Goal: Communication & Community: Share content

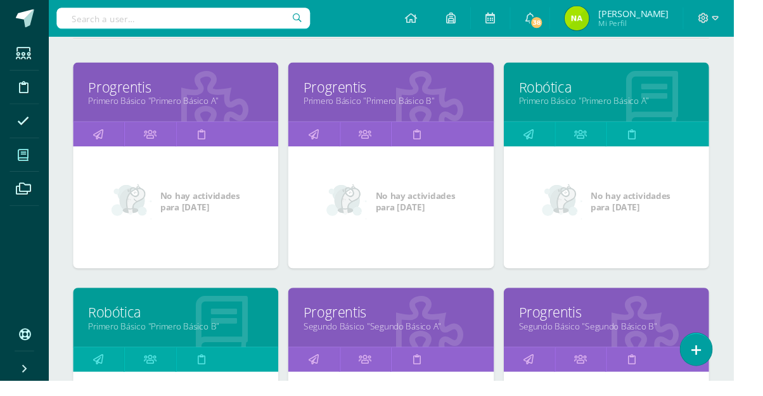
scroll to position [168, 0]
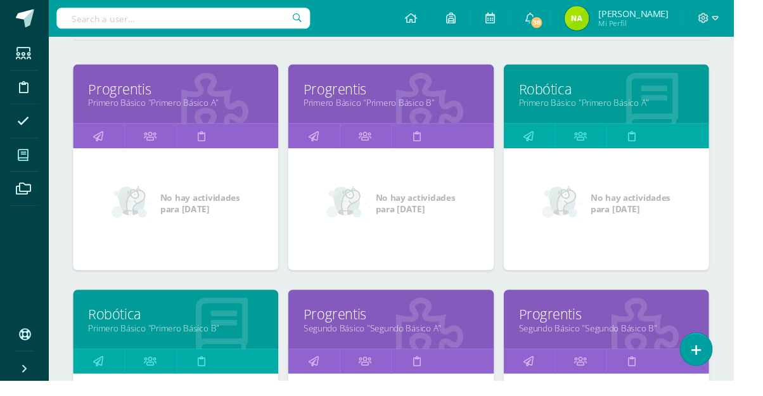
click at [461, 112] on link "Primero Básico "Primero Básico B"" at bounding box center [406, 107] width 182 height 12
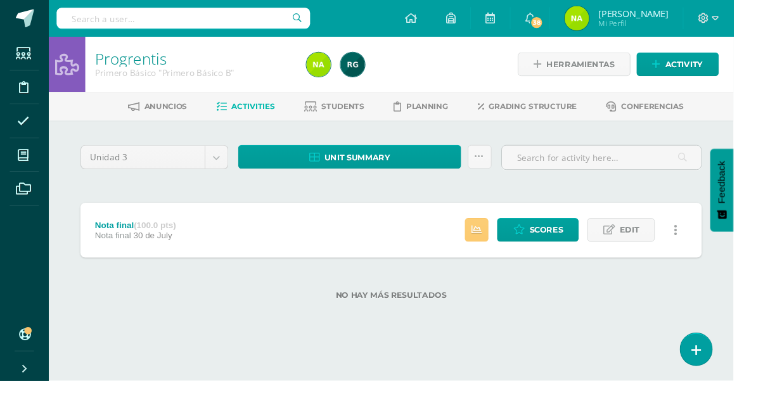
click at [369, 117] on link "Students" at bounding box center [347, 111] width 63 height 20
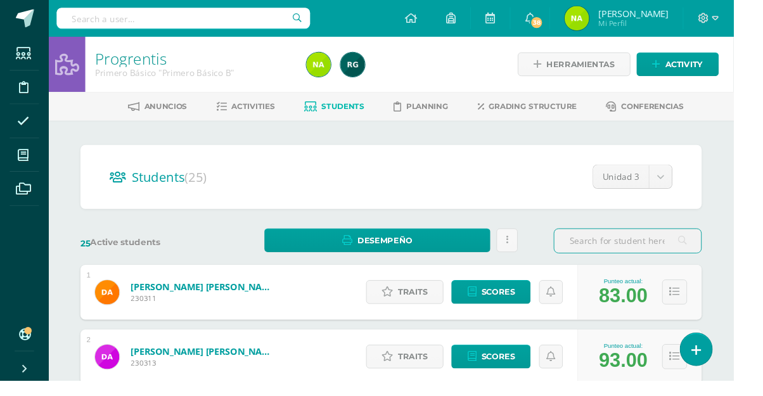
click at [720, 253] on input "text" at bounding box center [652, 250] width 153 height 25
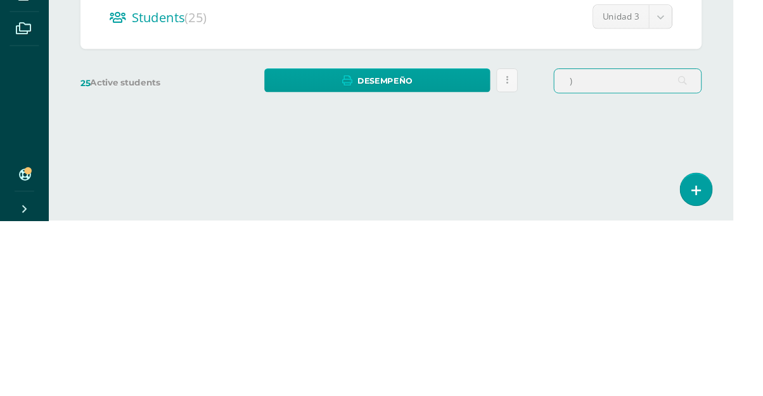
type input ")"
click at [762, 273] on html "Students Discipline Attendance My courses Archivos Soporte Centro de ayuda Últi…" at bounding box center [381, 177] width 763 height 355
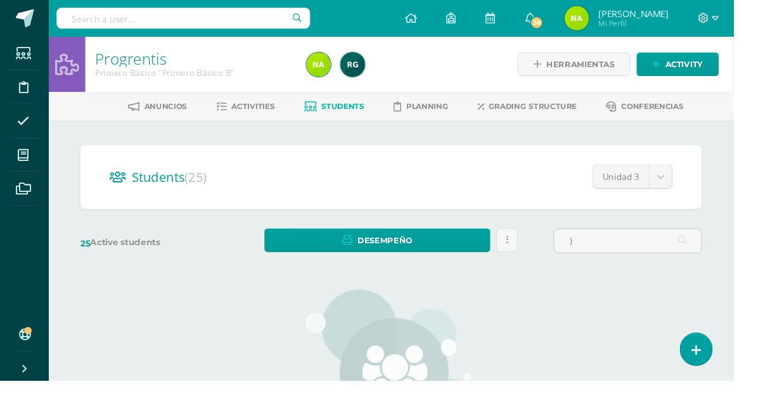
click at [677, 253] on input ")" at bounding box center [652, 250] width 153 height 25
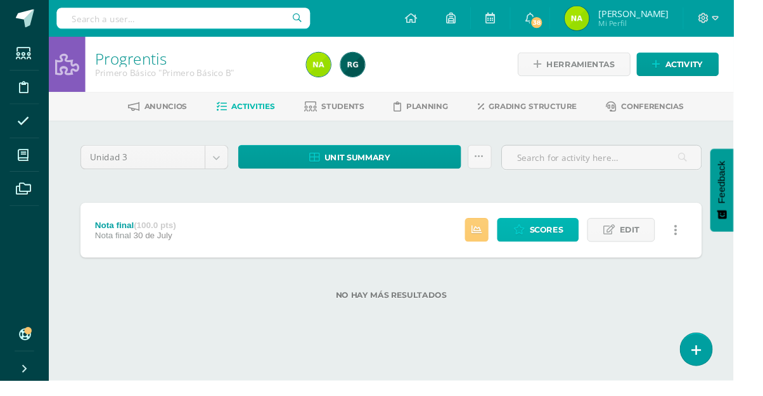
click at [571, 245] on span "Scores" at bounding box center [567, 238] width 35 height 23
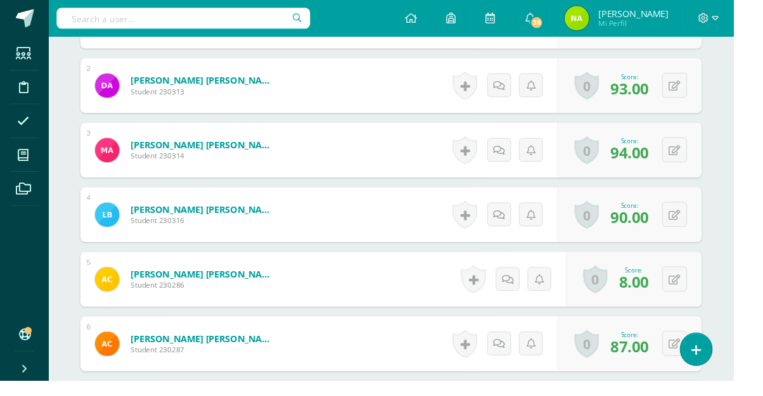
scroll to position [453, 0]
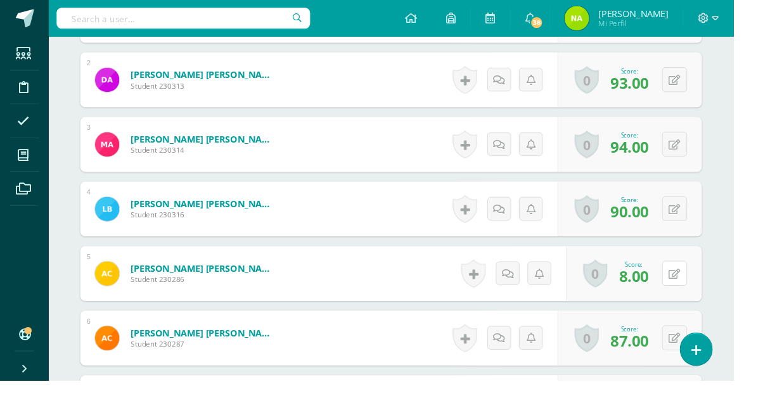
click at [705, 279] on icon at bounding box center [702, 284] width 12 height 11
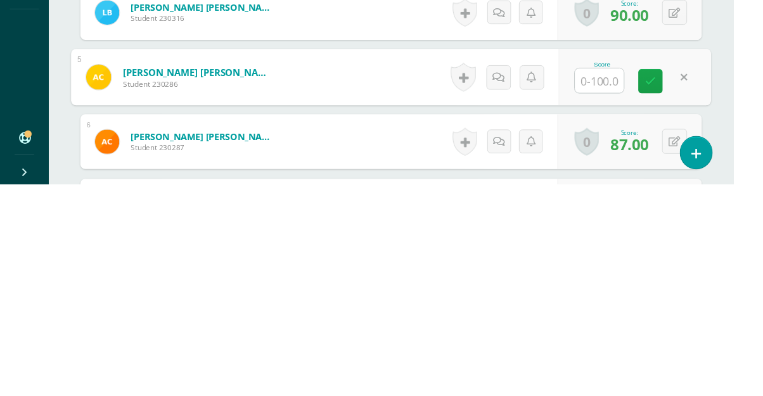
type input "8"
type input "90"
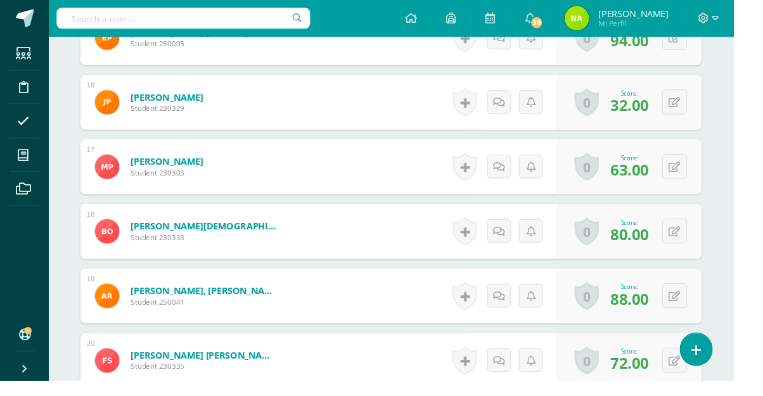
scroll to position [1368, 0]
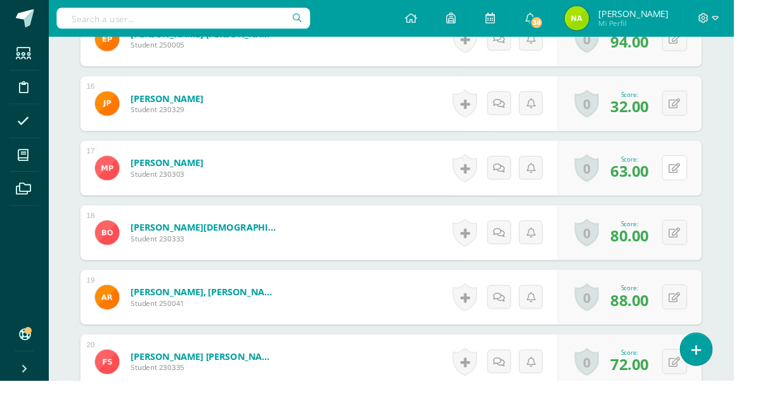
click at [695, 177] on button at bounding box center [702, 175] width 26 height 26
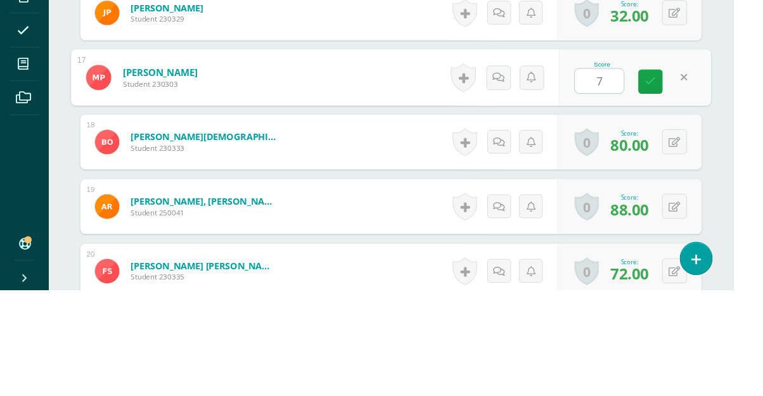
type input "73"
click at [672, 184] on link at bounding box center [676, 179] width 25 height 25
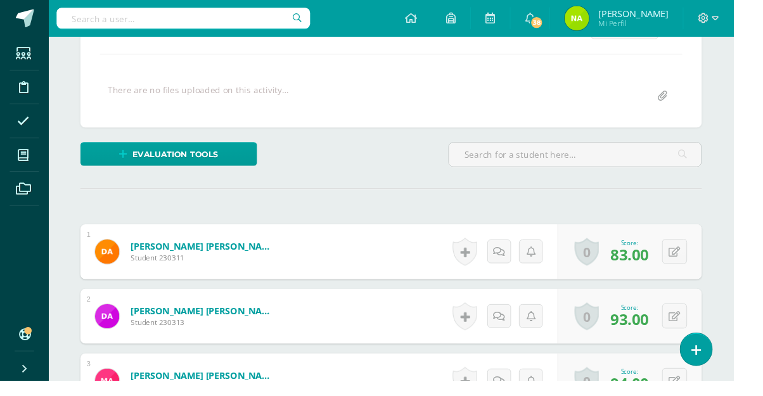
scroll to position [0, 0]
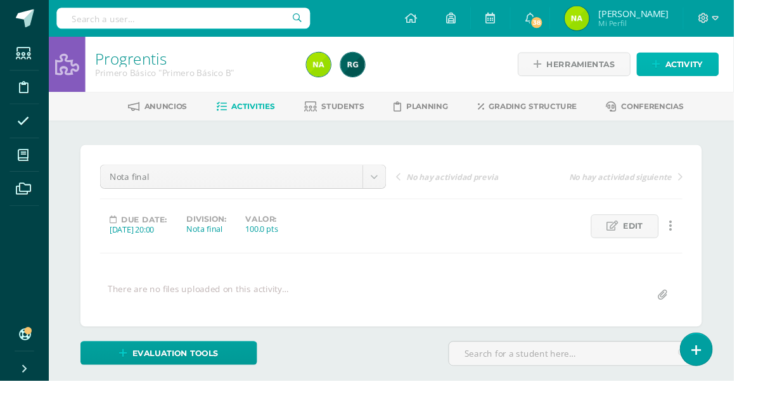
click at [716, 65] on span "Activity" at bounding box center [711, 66] width 39 height 23
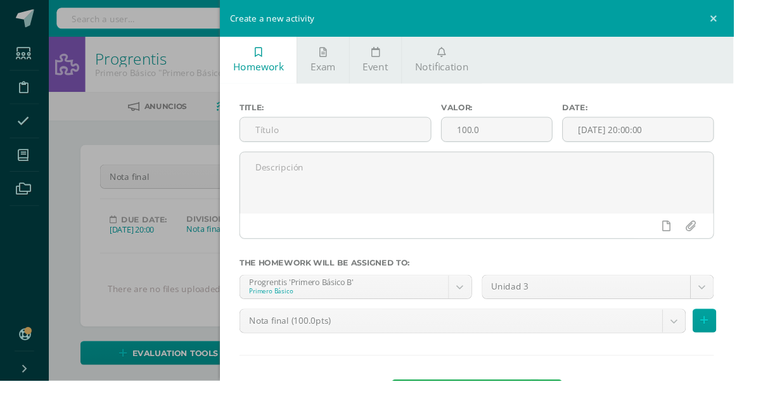
click at [480, 65] on span "Notification" at bounding box center [459, 70] width 56 height 14
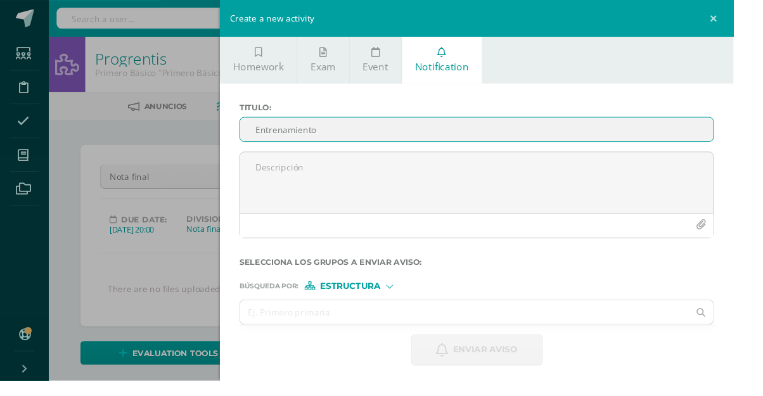
click at [530, 144] on input "Entrenamiento" at bounding box center [496, 134] width 492 height 25
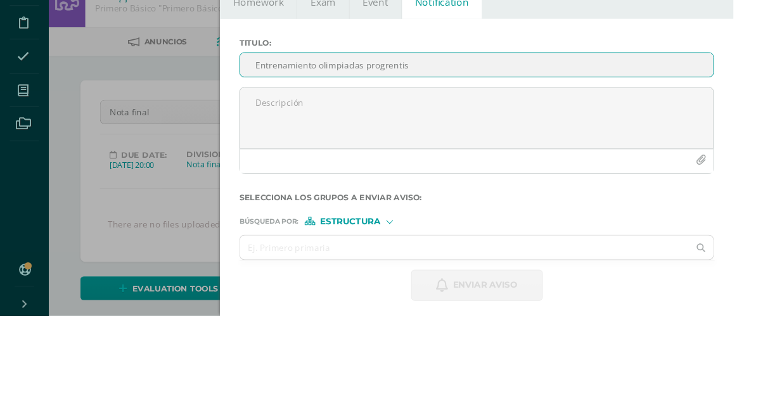
type input "Entrenamiento olimpiadas progrentis"
click at [527, 177] on textarea at bounding box center [496, 189] width 492 height 63
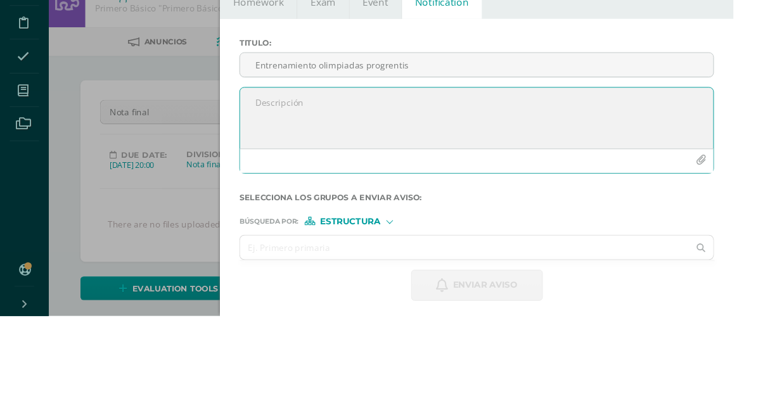
click at [281, 187] on textarea at bounding box center [496, 189] width 492 height 63
paste textarea "1. MANUAL DE ENTRENAMIENTO: 3 sencillos pasos (ingreso a página, elegir nivel y…"
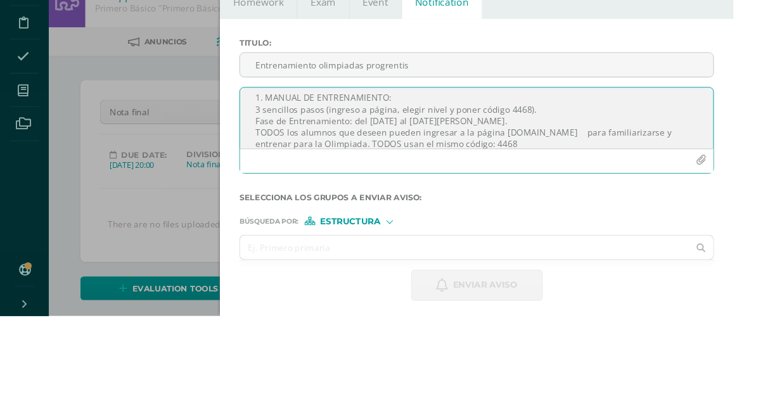
scroll to position [5, 0]
click at [580, 205] on textarea "1. MANUAL DE ENTRENAMIENTO: 3 sencillos pasos (ingreso a página, elegir nivel y…" at bounding box center [496, 189] width 492 height 63
click at [571, 195] on textarea "1. MANUAL DE ENTRENAMIENTO: 3 sencillos pasos (ingreso a página, elegir nivel y…" at bounding box center [496, 189] width 492 height 63
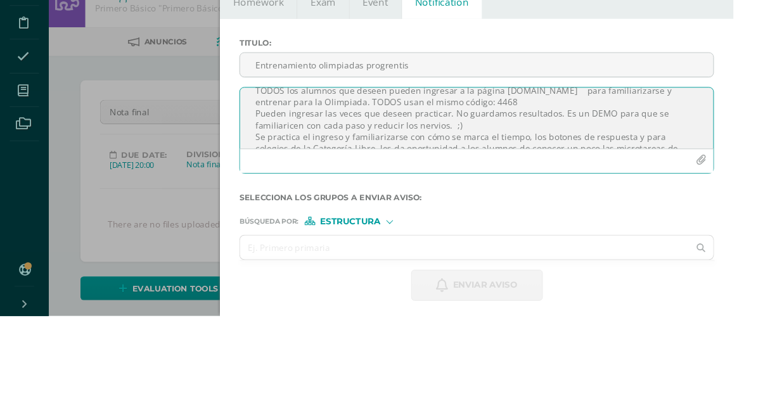
scroll to position [60, 0]
click at [417, 218] on textarea "1. MANUAL DE ENTRENAMIENTO: 3 sencillos pasos (ingreso a página, elegir nivel y…" at bounding box center [496, 189] width 492 height 63
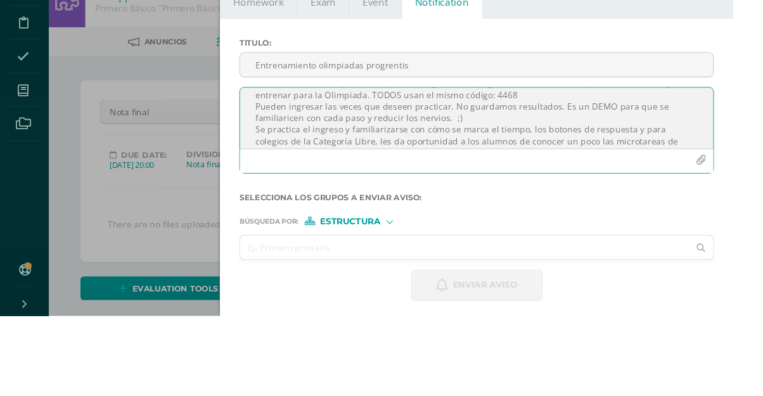
click at [438, 209] on textarea "1. MANUAL DE ENTRENAMIENTO: 3 sencillos pasos (ingreso a página, elegir nivel y…" at bounding box center [496, 189] width 492 height 63
click at [416, 195] on textarea "1. MANUAL DE ENTRENAMIENTO: 3 sencillos pasos (ingreso a página, elegir nivel y…" at bounding box center [496, 189] width 492 height 63
click at [446, 208] on textarea "1. MANUAL DE ENTRENAMIENTO: 3 sencillos pasos (ingreso a página, elegir nivel y…" at bounding box center [496, 189] width 492 height 63
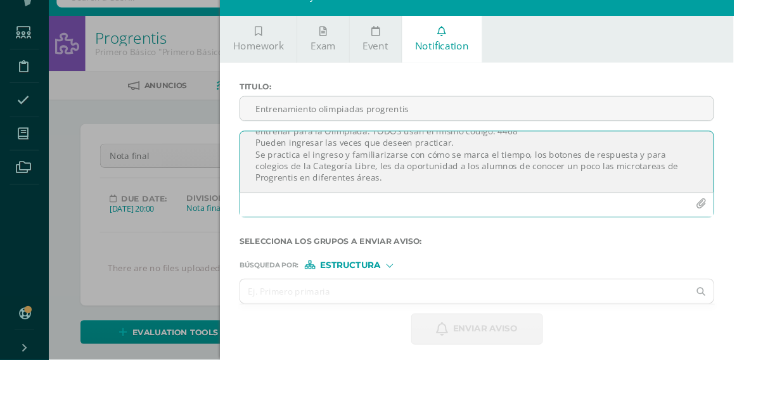
scroll to position [90, 0]
click at [538, 176] on textarea "1. MANUAL DE ENTRENAMIENTO: 3 sencillos pasos (ingreso a página, elegir nivel y…" at bounding box center [496, 189] width 492 height 63
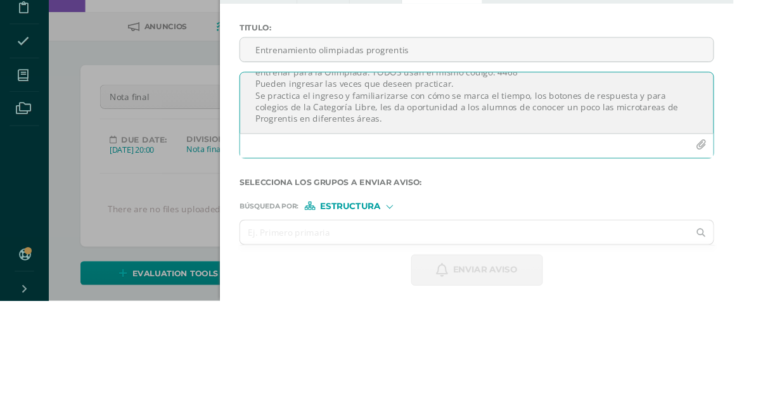
click at [480, 221] on textarea "1. MANUAL DE ENTRENAMIENTO: 3 sencillos pasos (ingreso a página, elegir nivel y…" at bounding box center [496, 189] width 492 height 63
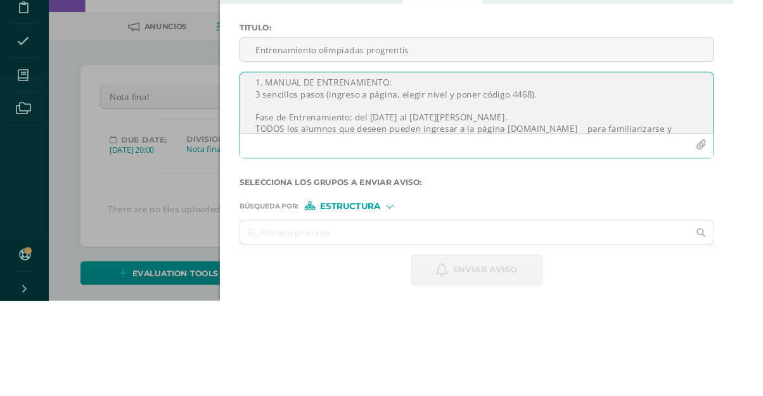
scroll to position [0, 0]
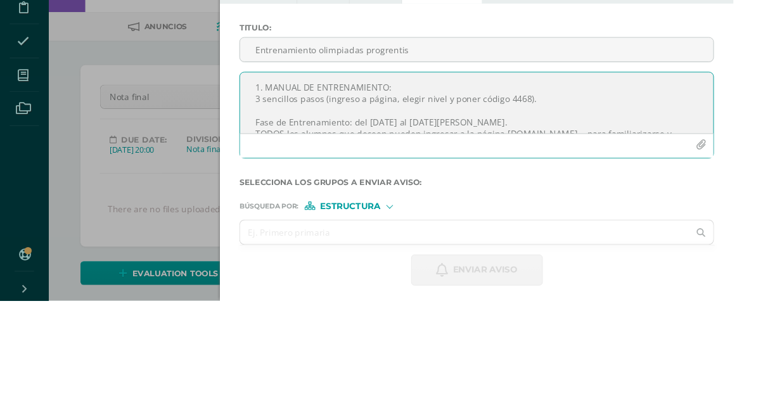
click at [424, 190] on textarea "1. MANUAL DE ENTRENAMIENTO: 3 sencillos pasos (ingreso a página, elegir nivel y…" at bounding box center [496, 189] width 492 height 63
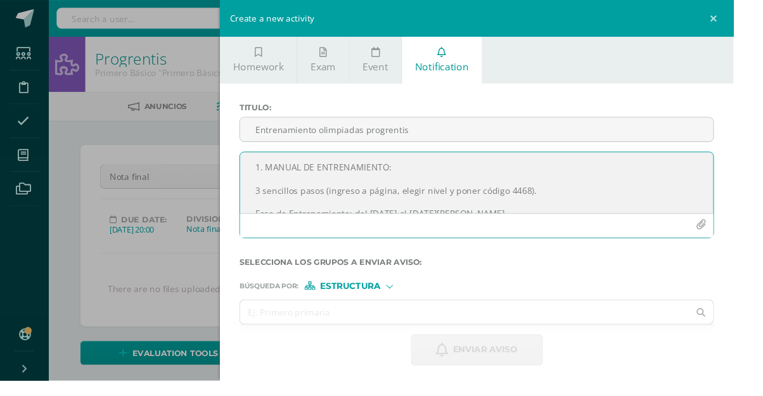
click at [285, 187] on textarea "1. MANUAL DE ENTRENAMIENTO: 3 sencillos pasos (ingreso a página, elegir nivel y…" at bounding box center [496, 189] width 492 height 63
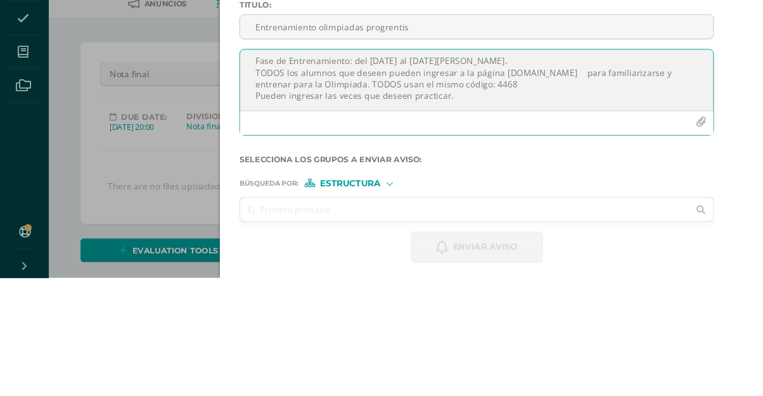
scroll to position [53, 0]
type textarea "-MANUAL DE ENTRENAMIENTO: 3 sencillos pasos (ingreso a página, elegir nivel y p…"
click at [466, 288] on div "Búsqueda por : Estructura Estructura Persona" at bounding box center [495, 292] width 493 height 19
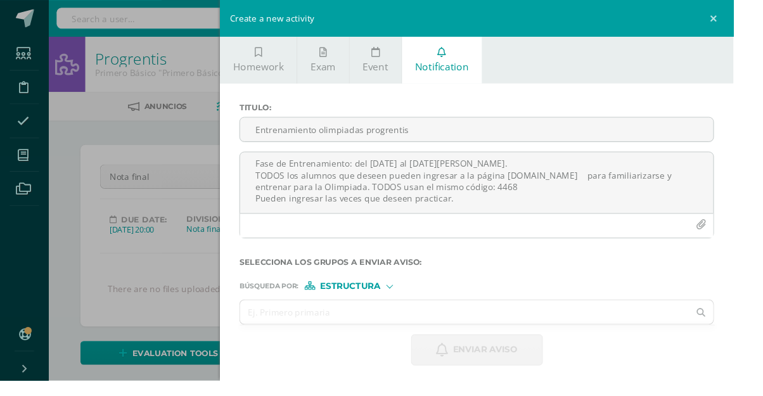
click at [393, 325] on input "text" at bounding box center [483, 324] width 467 height 25
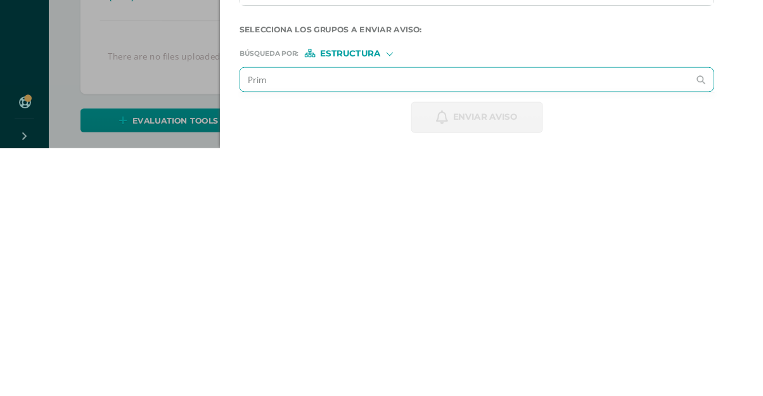
type input "Prime"
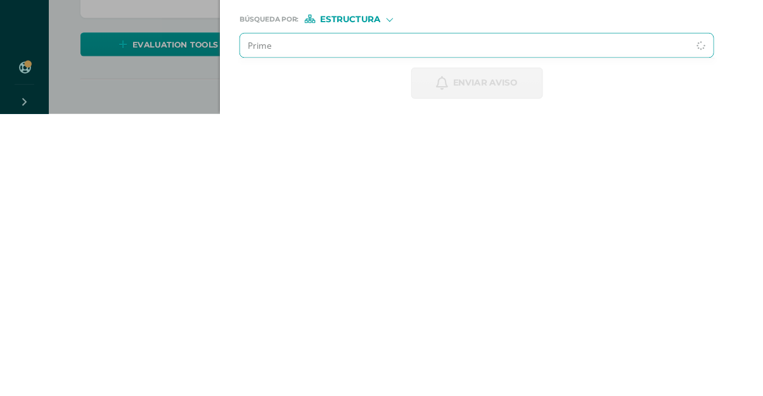
scroll to position [46, 0]
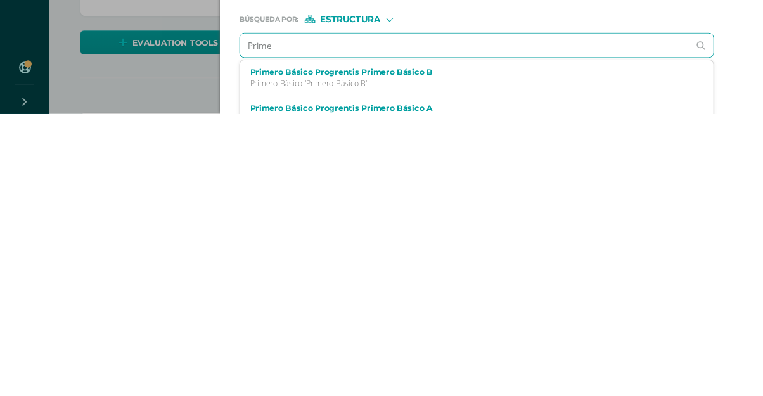
click at [488, 365] on p "Primero Básico 'Primero Básico B'" at bounding box center [485, 364] width 450 height 11
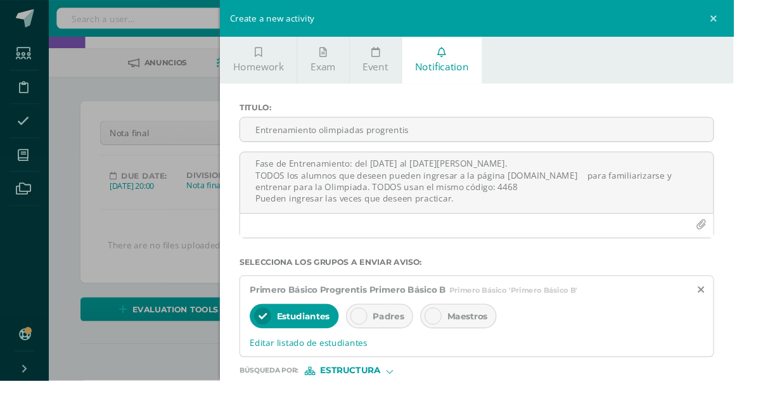
click at [397, 324] on span "Padres" at bounding box center [404, 328] width 32 height 11
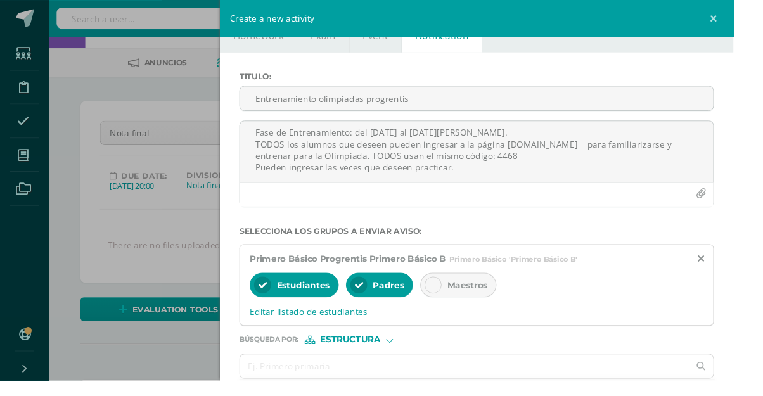
click at [389, 384] on input "text" at bounding box center [483, 381] width 467 height 25
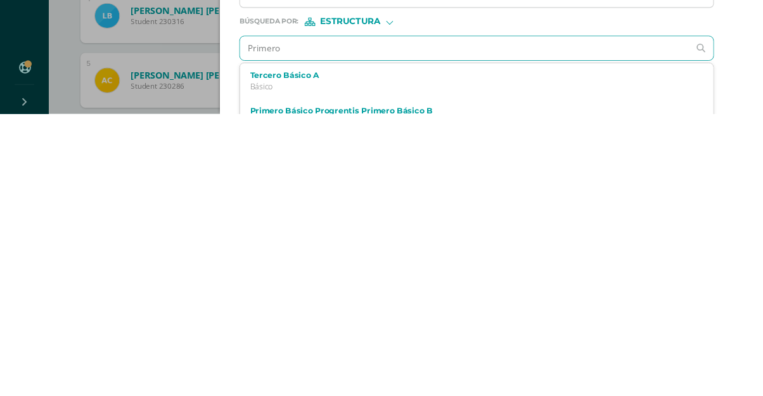
scroll to position [0, 0]
type input "Primer"
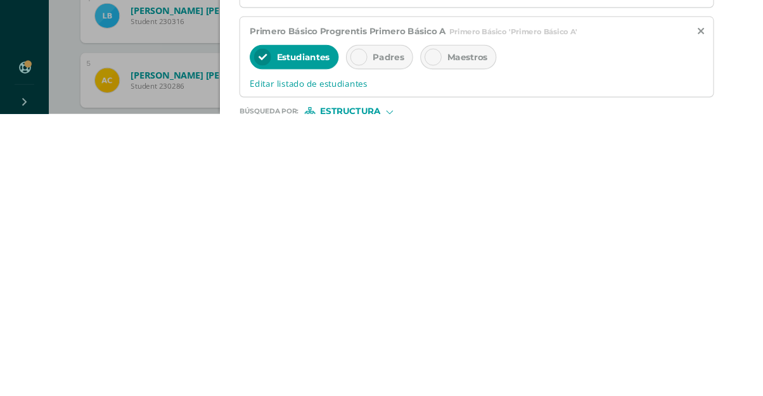
scroll to position [376, 0]
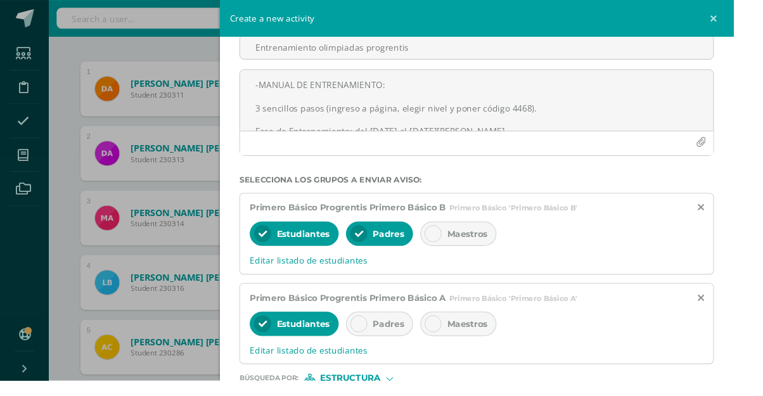
click at [402, 345] on div "Padres" at bounding box center [395, 336] width 70 height 25
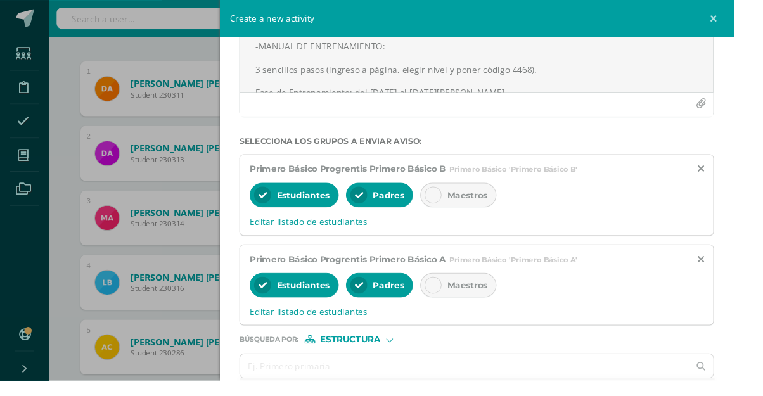
click at [414, 384] on input "text" at bounding box center [483, 380] width 467 height 25
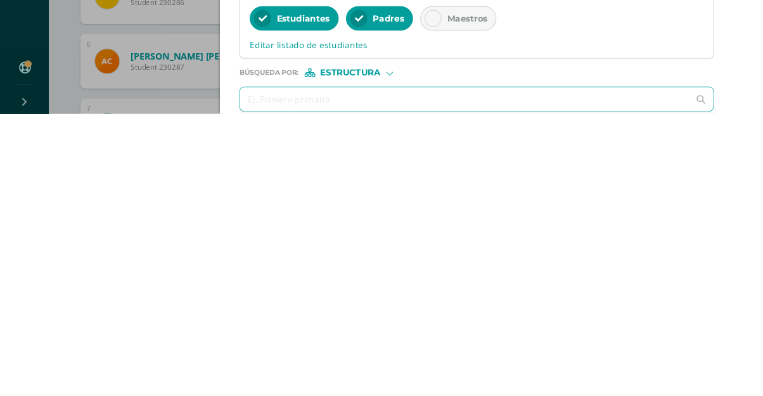
scroll to position [464, 0]
type input "Segundo"
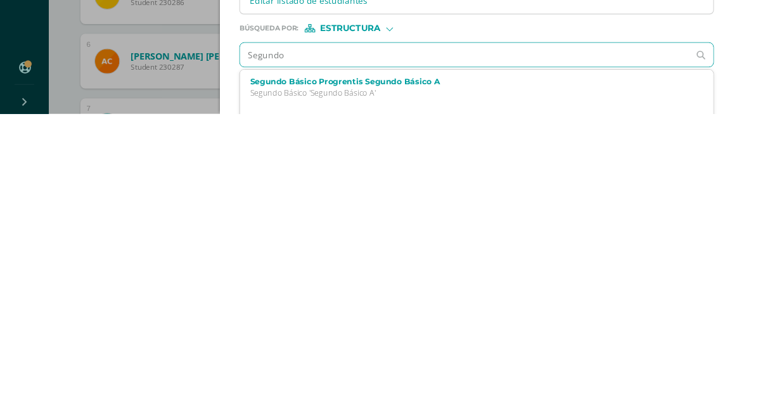
scroll to position [179, 0]
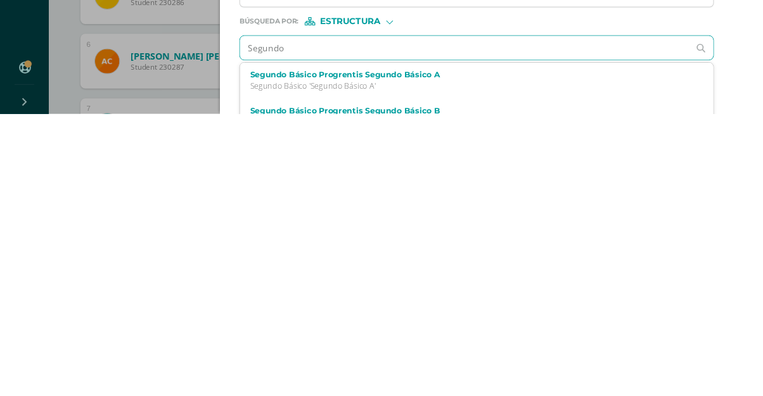
click at [455, 369] on p "Segundo Básico 'Segundo Básico A'" at bounding box center [485, 367] width 450 height 11
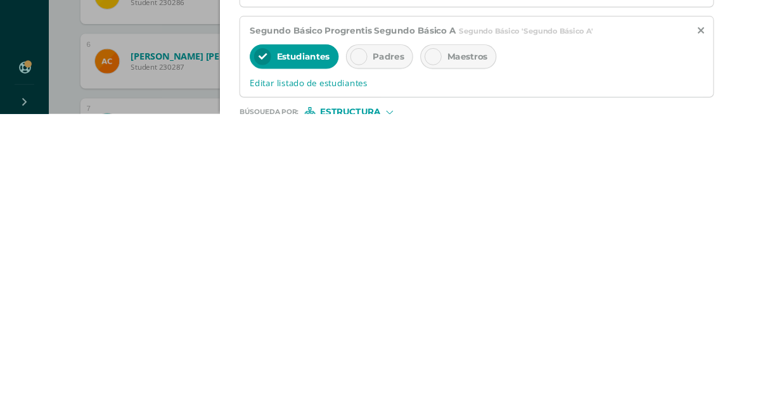
scroll to position [464, 0]
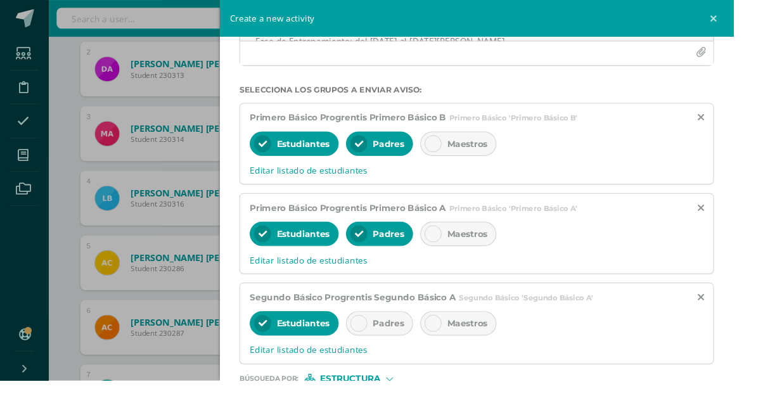
click at [382, 343] on div at bounding box center [373, 336] width 18 height 18
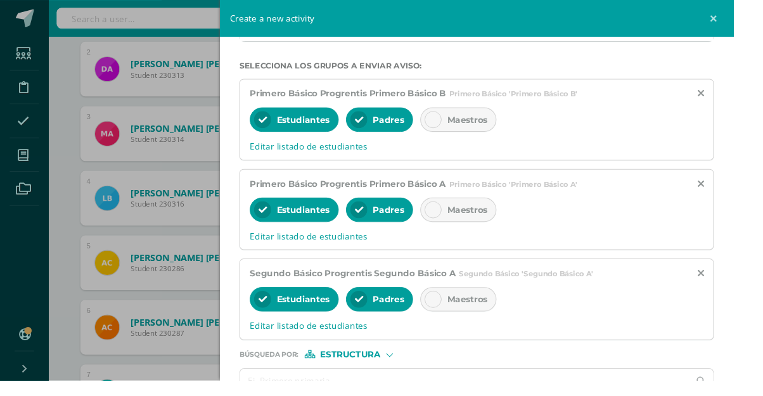
scroll to position [220, 0]
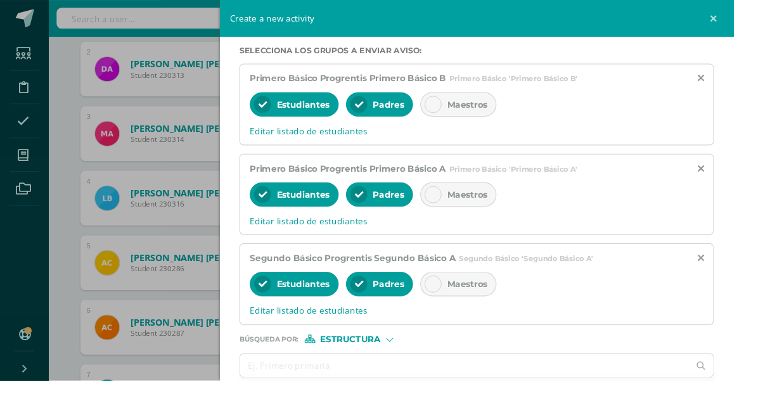
click at [492, 391] on input "text" at bounding box center [483, 380] width 467 height 25
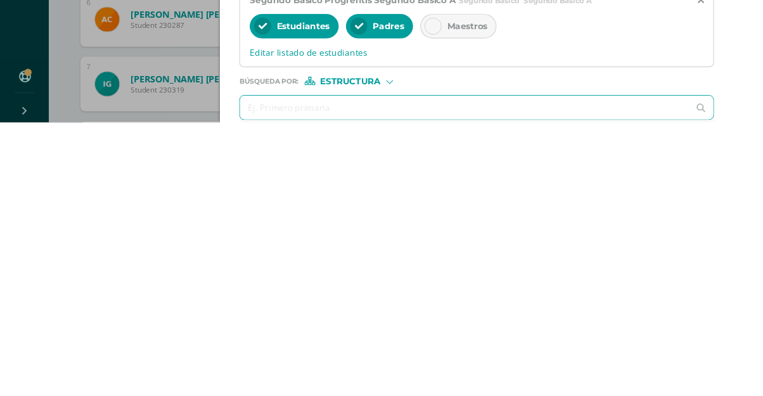
scroll to position [552, 0]
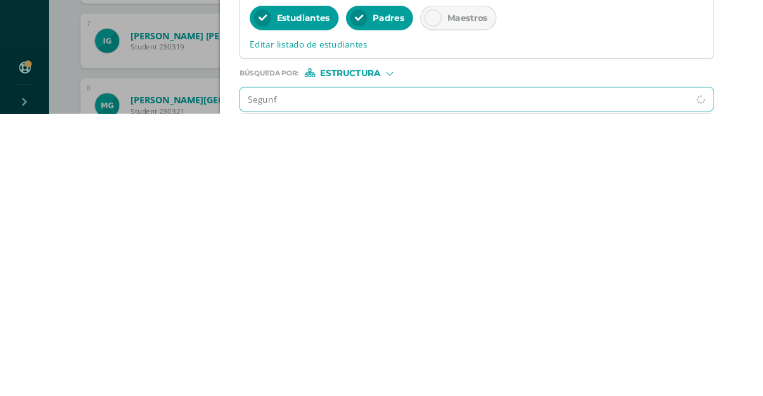
type input "Segun"
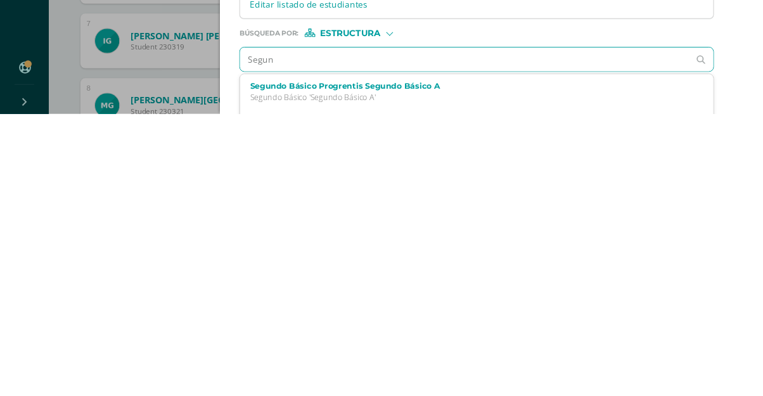
scroll to position [273, 0]
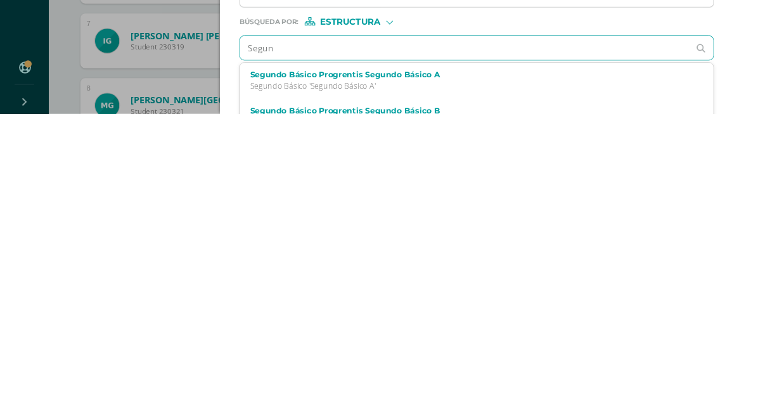
click at [447, 397] on label "Segundo Básico Progrentis Segundo Básico B" at bounding box center [485, 393] width 450 height 10
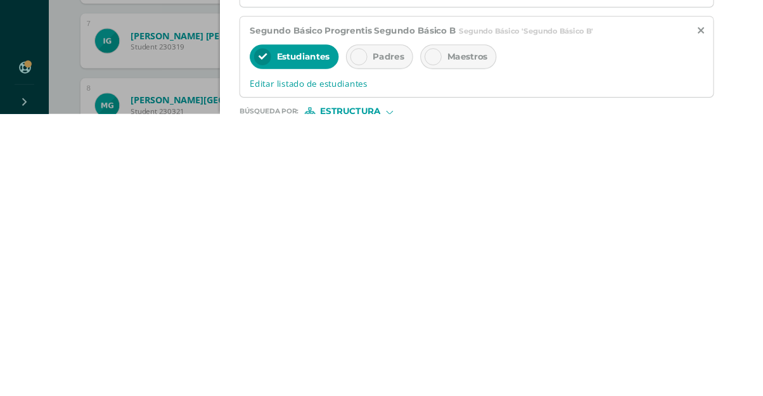
scroll to position [552, 0]
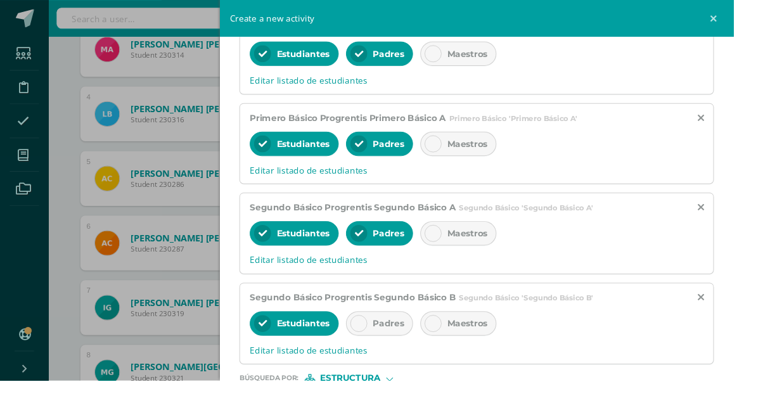
click at [386, 347] on div "Padres" at bounding box center [395, 336] width 70 height 25
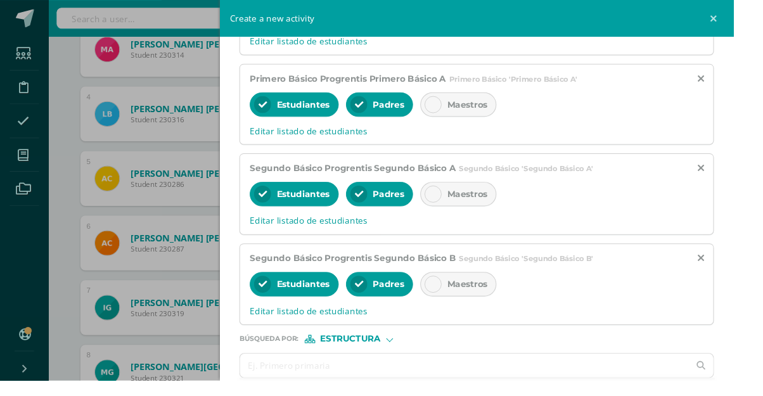
click at [584, 384] on input "text" at bounding box center [483, 380] width 467 height 25
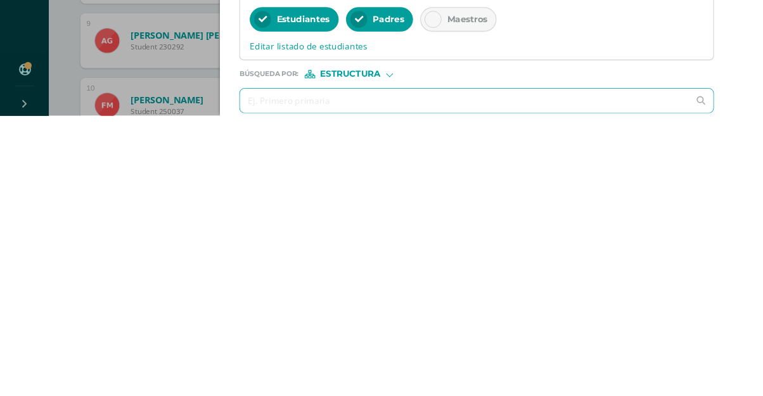
scroll to position [688, 0]
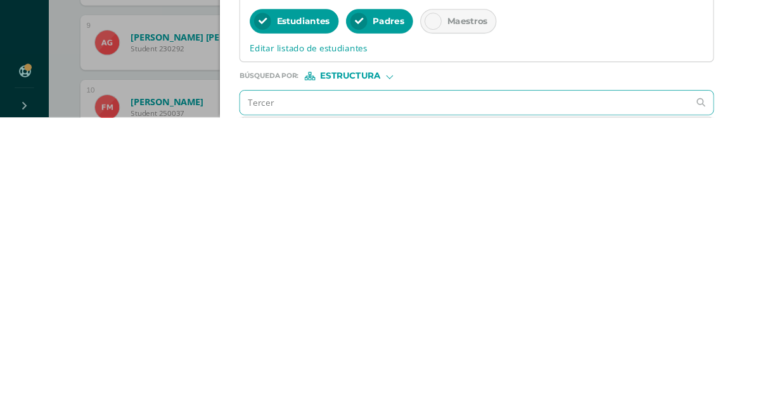
type input "Tercero"
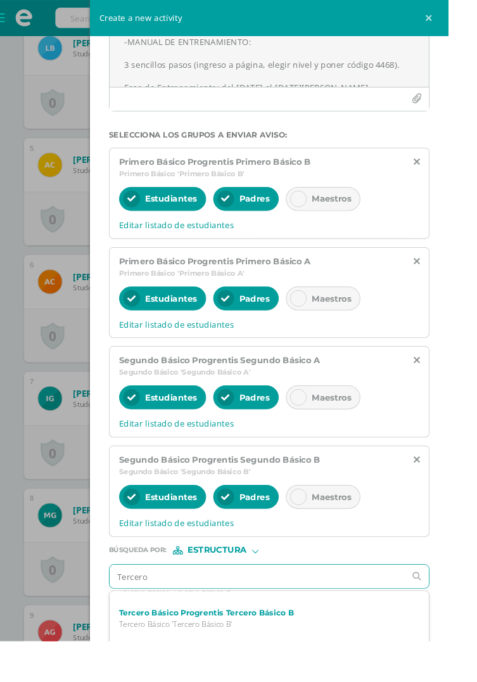
scroll to position [100, 0]
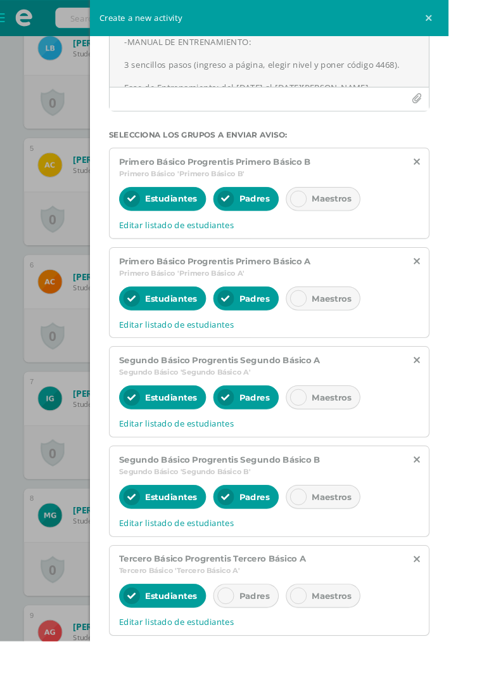
click at [250, 630] on div "Padres" at bounding box center [262, 633] width 70 height 25
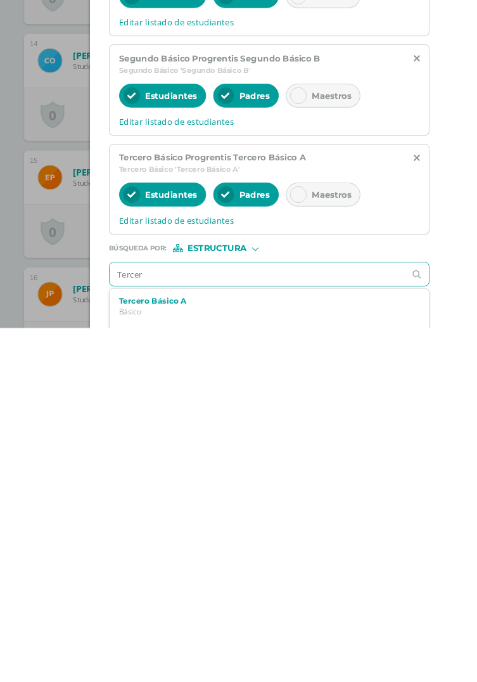
scroll to position [1725, 0]
type input "Tercer"
click at [25, 682] on div "Create a new activity Homework Exam Event Notification Title: Valor: 100.0 Date…" at bounding box center [238, 341] width 477 height 682
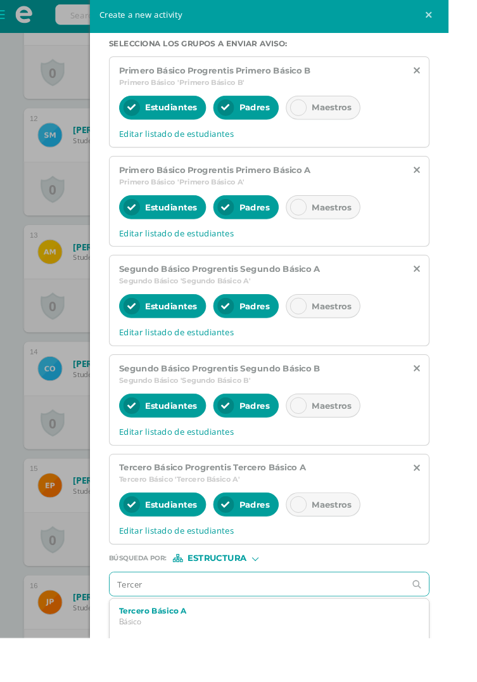
scroll to position [121, 0]
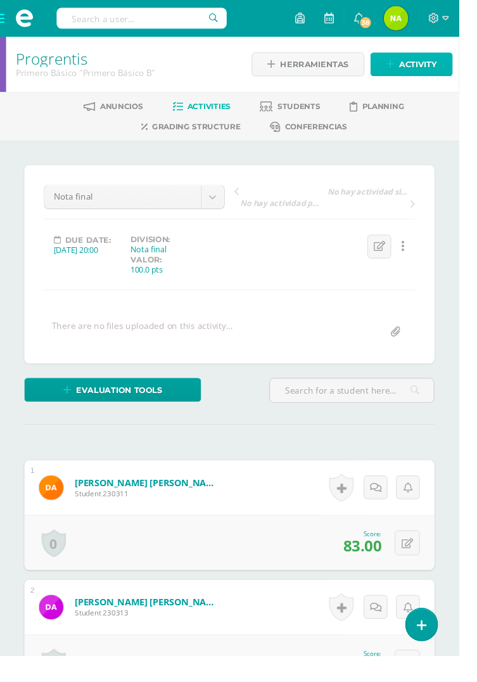
click at [444, 77] on span "Activity" at bounding box center [434, 66] width 39 height 23
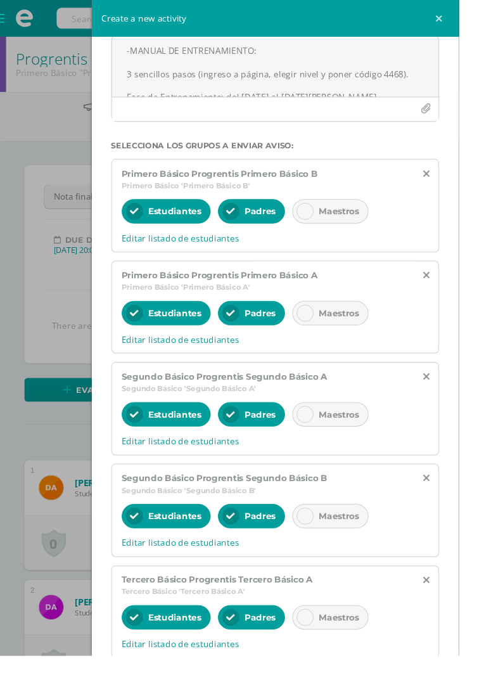
scroll to position [170, 0]
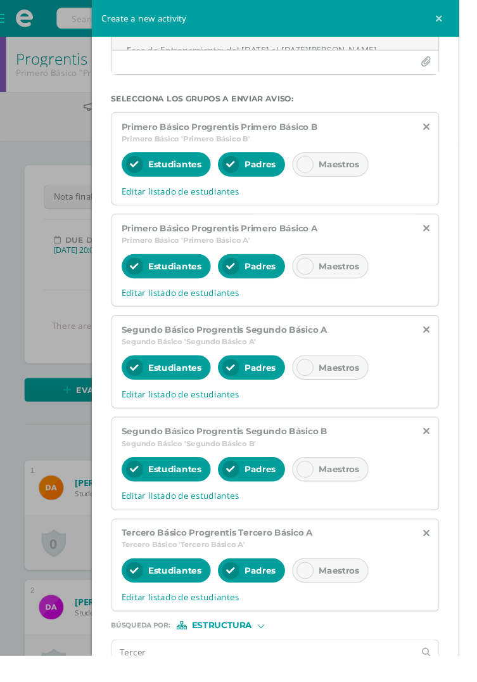
click at [241, 668] on input "Tercer" at bounding box center [274, 677] width 315 height 25
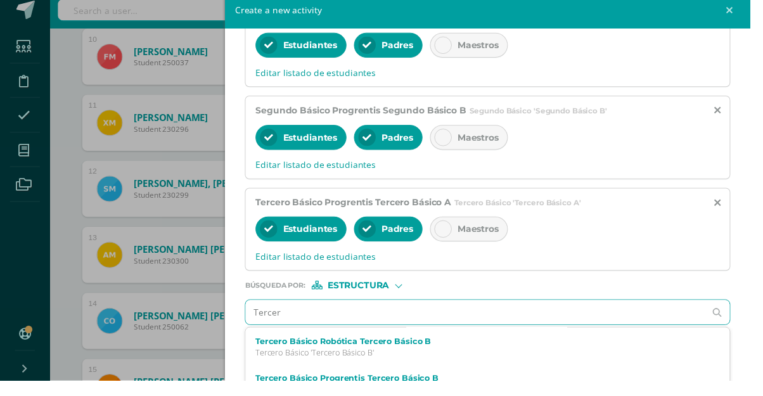
scroll to position [74, 0]
click at [440, 398] on div "Tercero Básico Progrentis Tercero Básico B Tercero Básico 'Tercero Básico B'" at bounding box center [485, 399] width 450 height 22
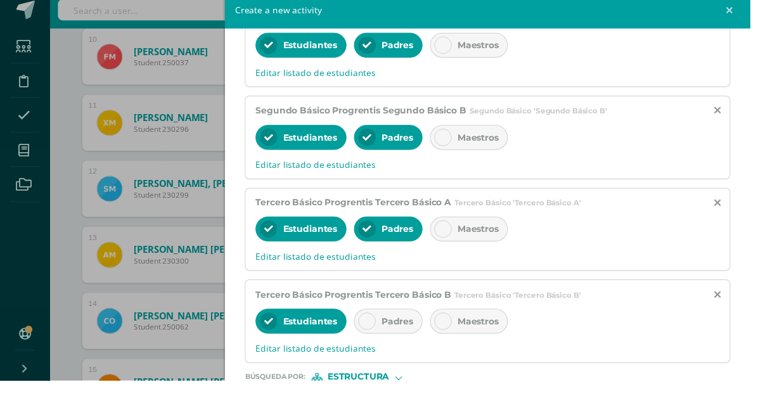
scroll to position [0, 0]
click at [382, 340] on div at bounding box center [373, 336] width 18 height 18
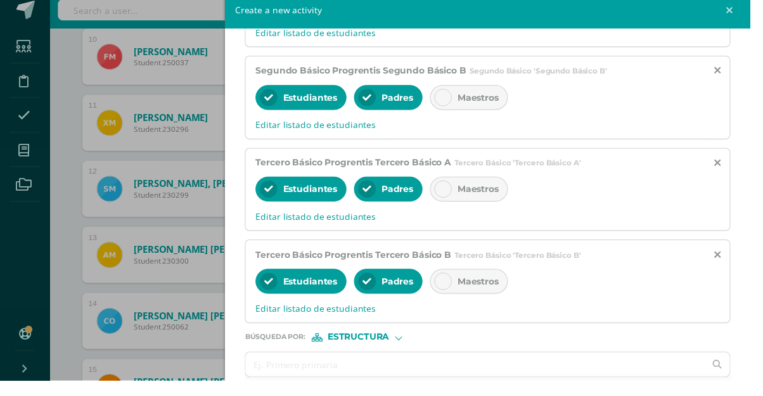
click at [430, 385] on input "text" at bounding box center [483, 379] width 467 height 25
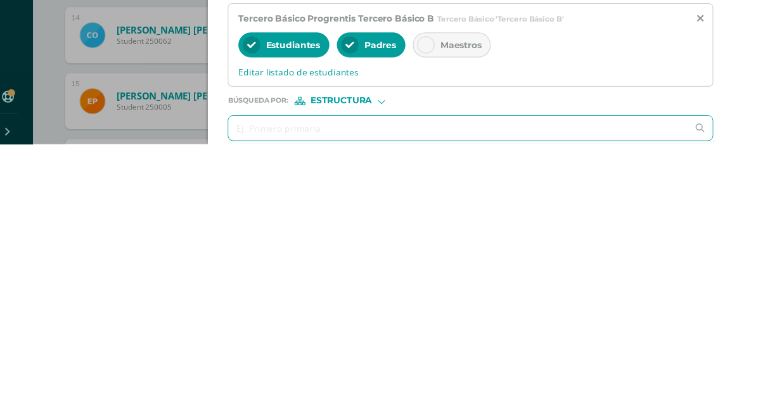
scroll to position [1091, 0]
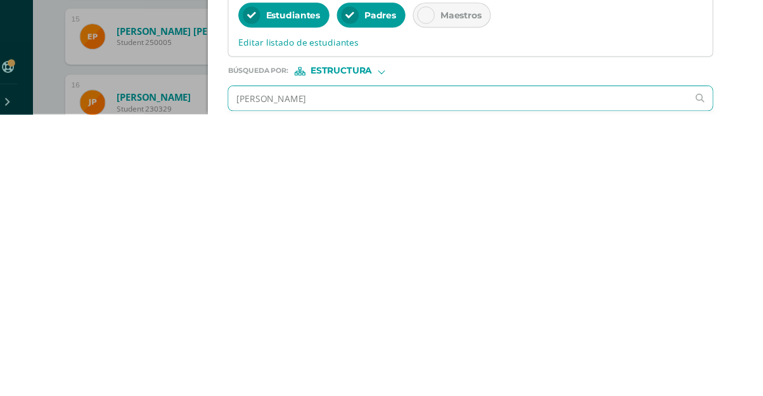
type input "Quinto"
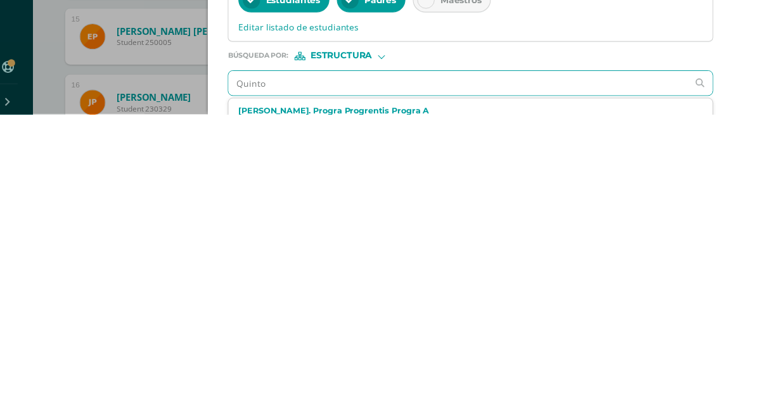
click at [430, 398] on div "Quinto Bach. Progra Progrentis Progra A Quinto Bach. Progra 'Progra A'" at bounding box center [485, 399] width 450 height 22
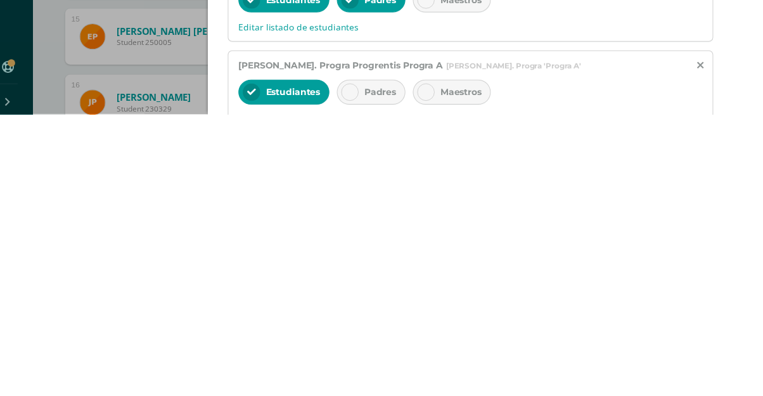
scroll to position [1092, 0]
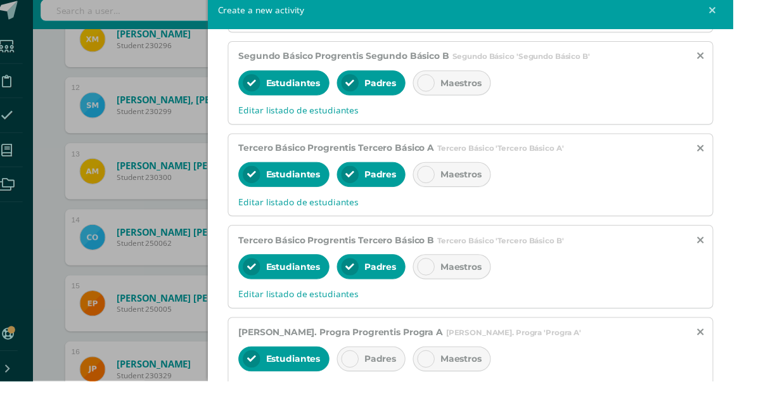
click at [376, 379] on div at bounding box center [373, 374] width 18 height 18
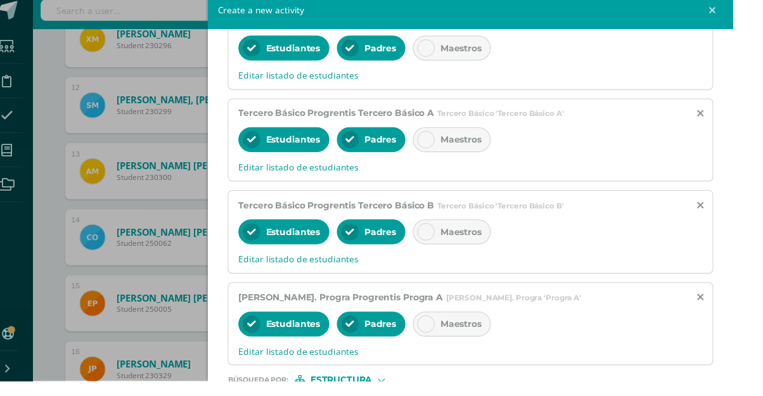
scroll to position [595, 0]
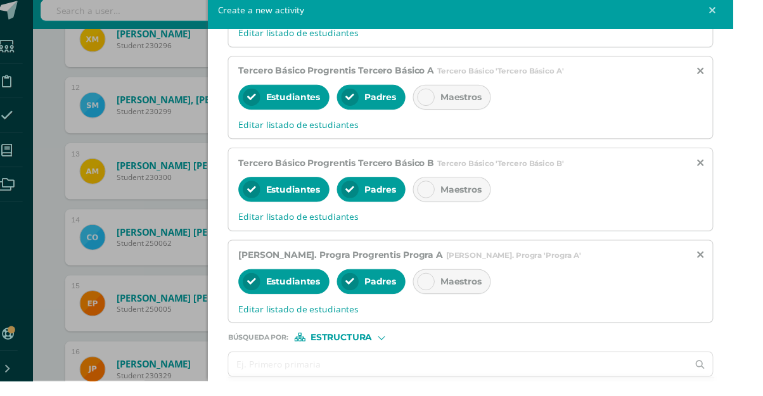
click at [405, 386] on input "text" at bounding box center [483, 379] width 467 height 25
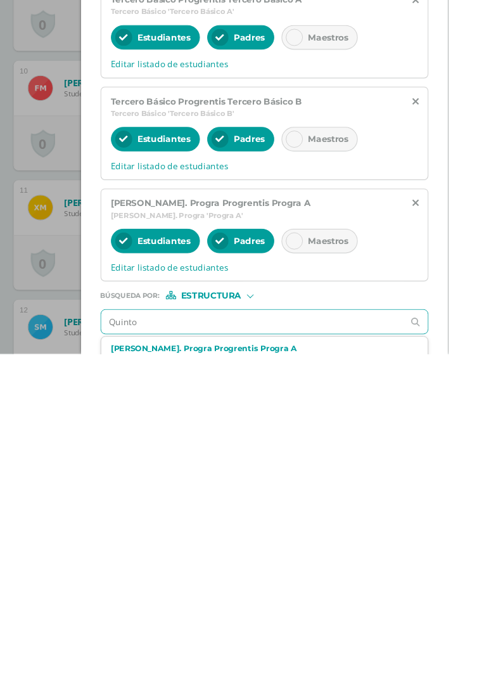
scroll to position [0, 0]
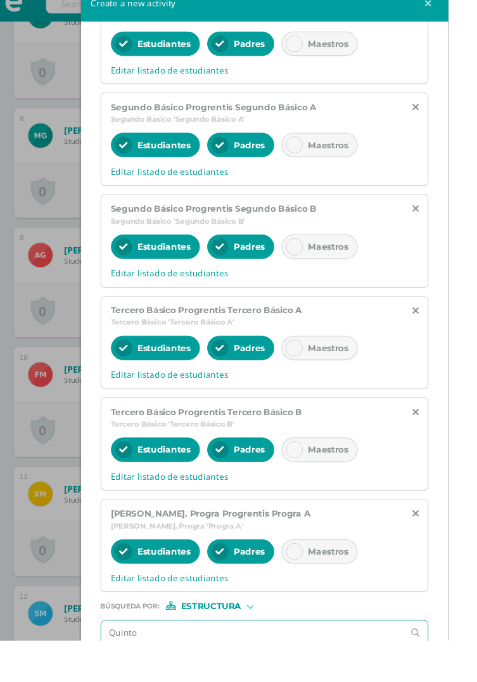
type input "Quinto"
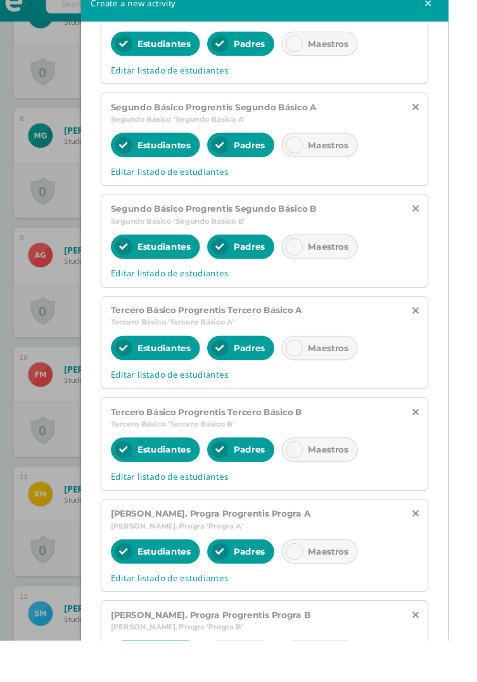
click at [257, 682] on div "Padres" at bounding box center [262, 694] width 70 height 25
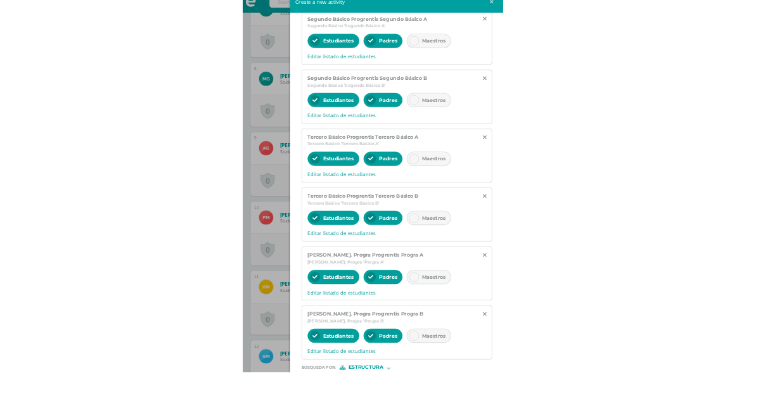
scroll to position [53, 0]
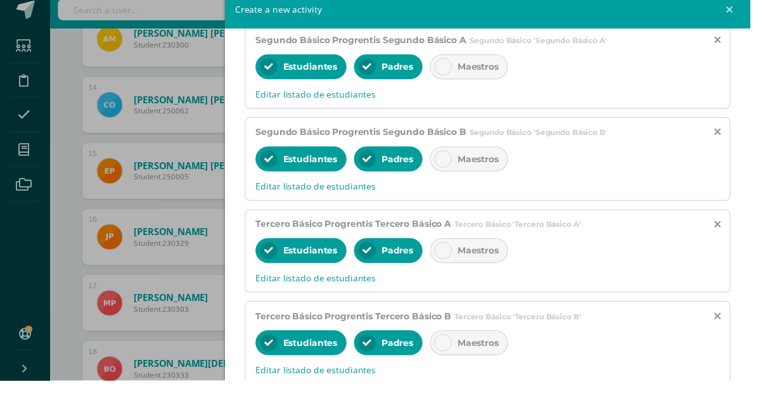
click at [0, 102] on div "Create a new activity Homework Exam Event Notification Title: Valor: 100.0 Date…" at bounding box center [381, 198] width 763 height 396
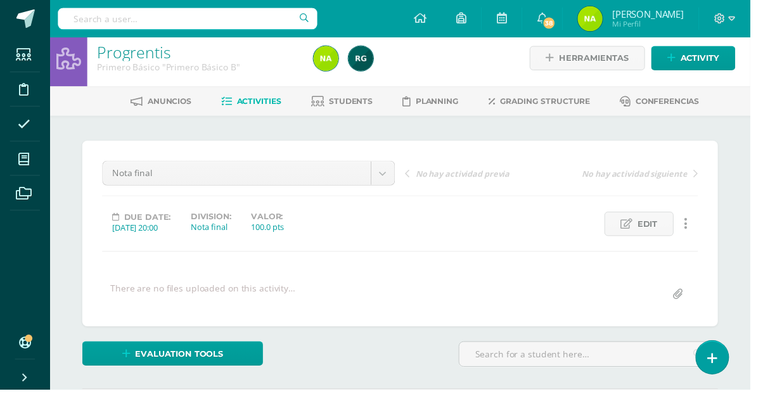
scroll to position [0, 0]
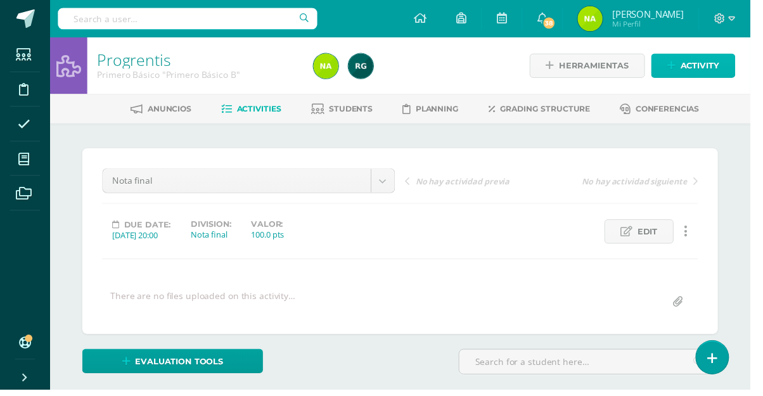
click at [734, 65] on link "Activity" at bounding box center [705, 66] width 86 height 25
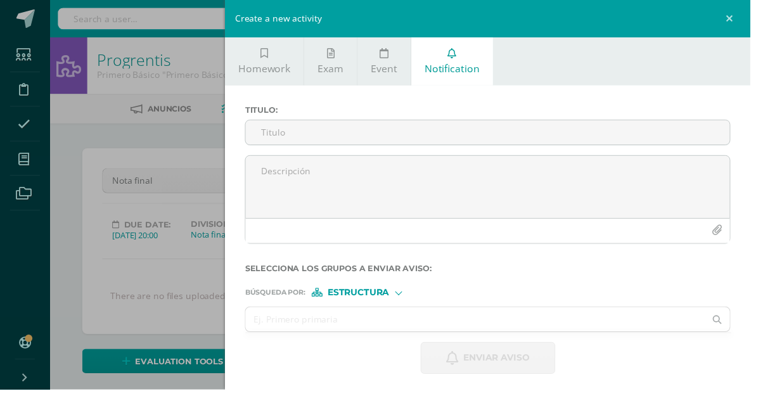
click at [77, 136] on div "Create a new activity Homework Exam Event Notification Title: Valor: 100.0 Date…" at bounding box center [381, 198] width 763 height 396
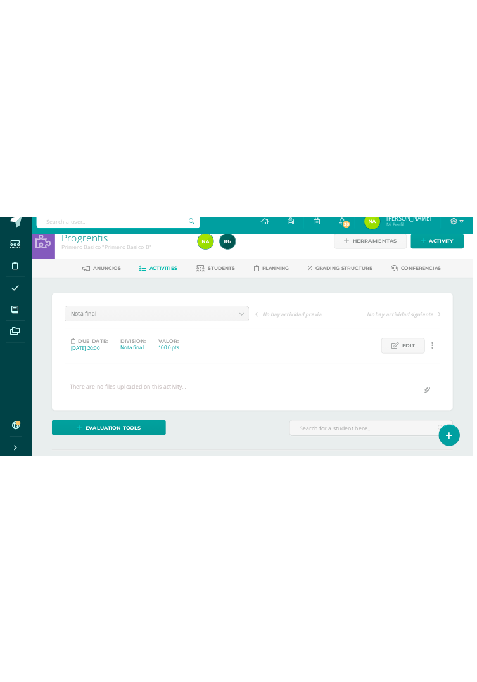
scroll to position [7, 0]
